Goal: Transaction & Acquisition: Purchase product/service

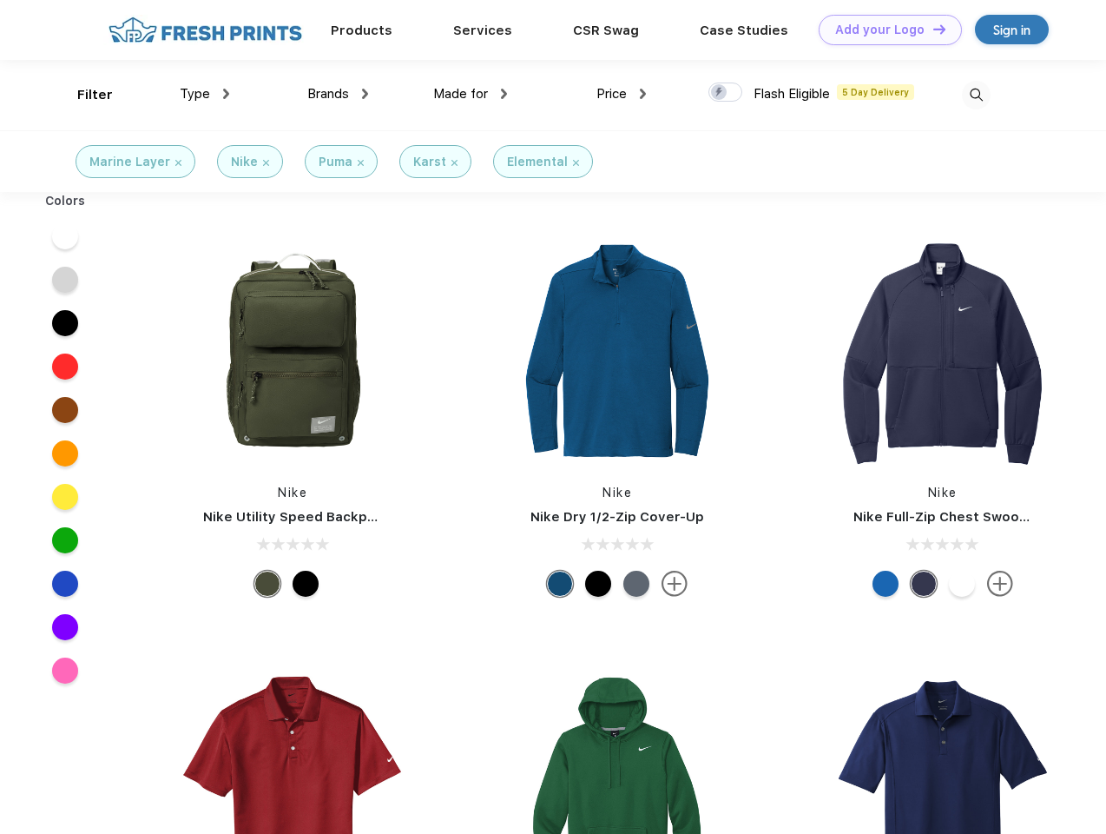
click at [884, 30] on link "Add your Logo Design Tool" at bounding box center [890, 30] width 143 height 30
click at [0, 0] on div "Design Tool" at bounding box center [0, 0] width 0 height 0
click at [932, 29] on link "Add your Logo Design Tool" at bounding box center [890, 30] width 143 height 30
click at [83, 95] on div "Filter" at bounding box center [95, 95] width 36 height 20
click at [205, 94] on span "Type" at bounding box center [195, 94] width 30 height 16
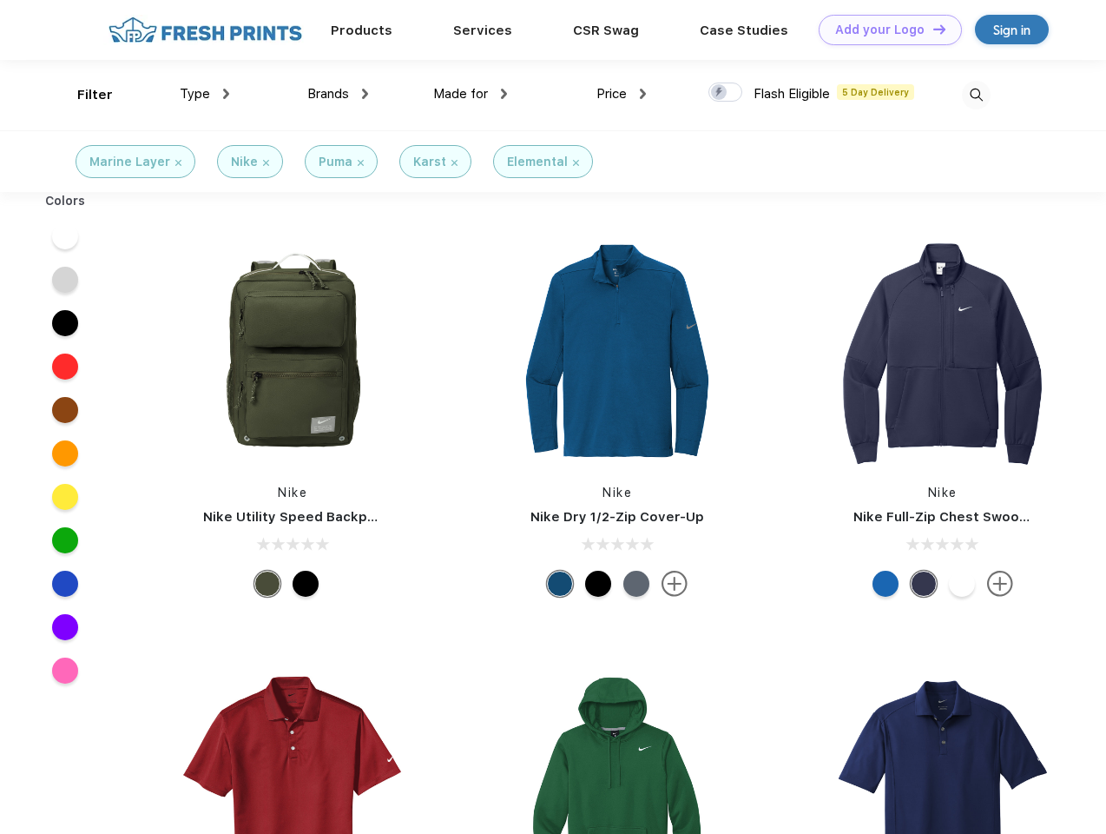
click at [338, 94] on span "Brands" at bounding box center [328, 94] width 42 height 16
click at [471, 94] on span "Made for" at bounding box center [460, 94] width 55 height 16
click at [622, 94] on span "Price" at bounding box center [612, 94] width 30 height 16
click at [726, 93] on div at bounding box center [726, 91] width 34 height 19
click at [720, 93] on input "checkbox" at bounding box center [714, 87] width 11 height 11
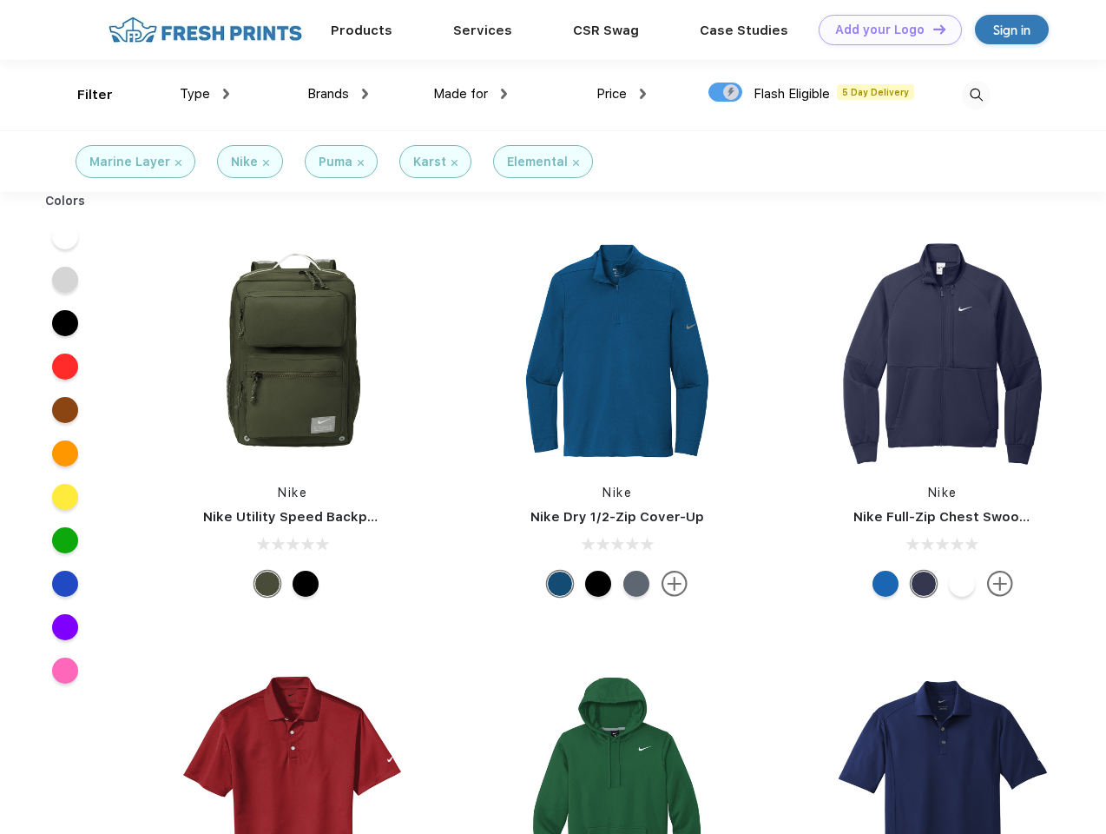
click at [976, 95] on img at bounding box center [976, 95] width 29 height 29
